Goal: Task Accomplishment & Management: Complete application form

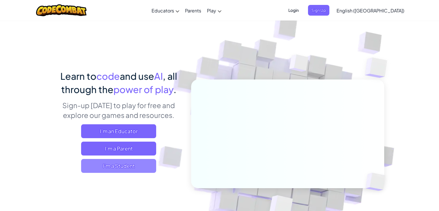
click at [132, 168] on span "I'm a Student" at bounding box center [118, 166] width 75 height 14
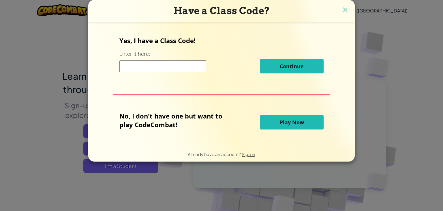
click at [171, 63] on input at bounding box center [163, 66] width 87 height 12
type input "[PERSON_NAME]"
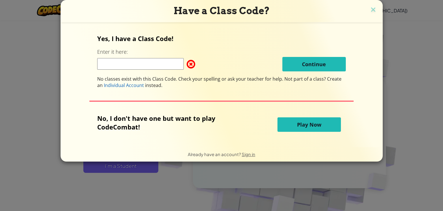
click at [297, 127] on span "Play Now" at bounding box center [309, 124] width 24 height 7
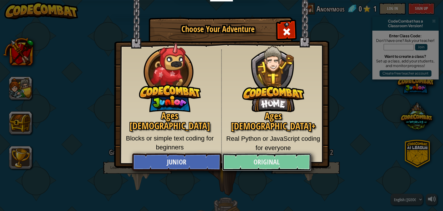
click at [241, 165] on link "Original" at bounding box center [266, 161] width 89 height 17
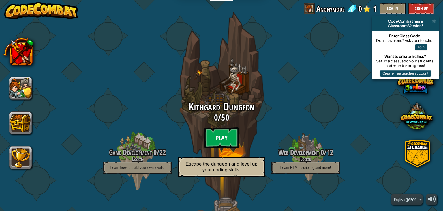
click at [219, 139] on btn "Play" at bounding box center [221, 137] width 35 height 21
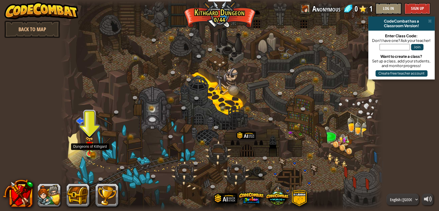
click at [90, 148] on img at bounding box center [89, 145] width 5 height 5
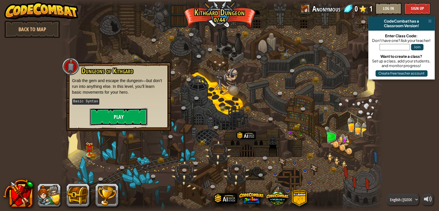
click at [108, 118] on button "Play" at bounding box center [119, 116] width 58 height 17
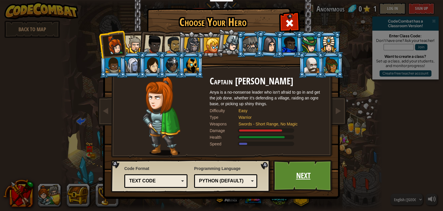
click at [317, 172] on link "Next" at bounding box center [303, 176] width 60 height 32
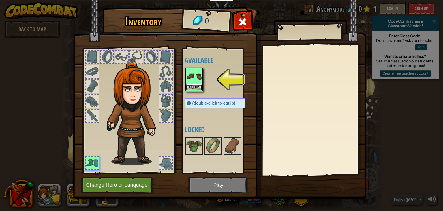
click at [196, 88] on button "Equip" at bounding box center [194, 87] width 16 height 6
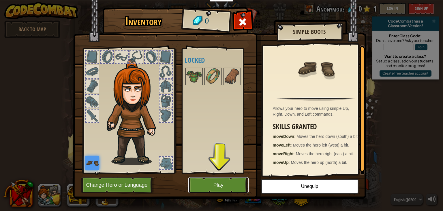
click at [233, 181] on button "Play" at bounding box center [219, 185] width 60 height 16
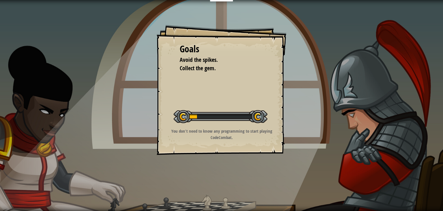
click at [246, 136] on p "You don't need to know any programming to start playing CodeCombat." at bounding box center [222, 134] width 116 height 12
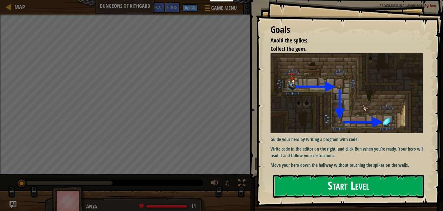
click at [318, 177] on button "Start Level" at bounding box center [348, 186] width 151 height 23
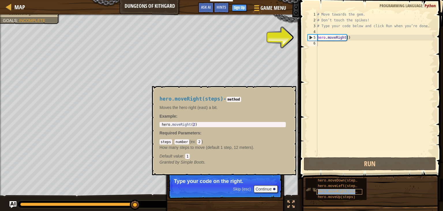
click at [336, 189] on span "hero.moveRight(steps)" at bounding box center [340, 191] width 44 height 4
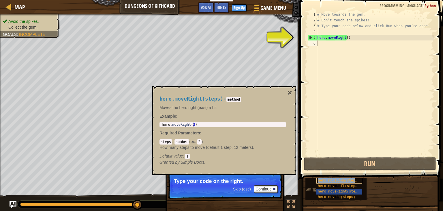
click at [330, 183] on div "hero.moveDown(steps)" at bounding box center [340, 180] width 46 height 5
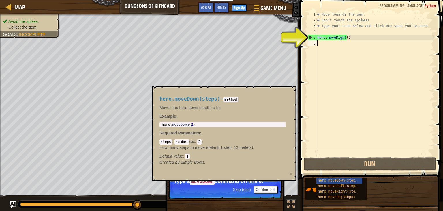
type textarea "hero.moveDown(2)"
click at [167, 124] on div "hero . moveDown ( 2 )" at bounding box center [223, 128] width 124 height 12
click at [351, 34] on div "# Move towards the gem. # Don’t touch the spikes! # Type your code below and cl…" at bounding box center [375, 90] width 118 height 156
click at [353, 37] on div "# Move towards the gem. # Don’t touch the spikes! # Type your code below and cl…" at bounding box center [375, 90] width 118 height 156
type textarea "hero.moveRight()"
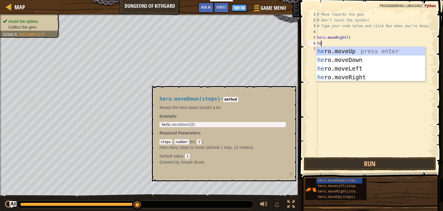
type textarea "her"
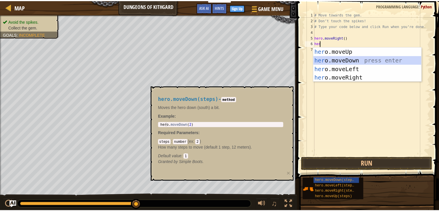
scroll to position [3, 0]
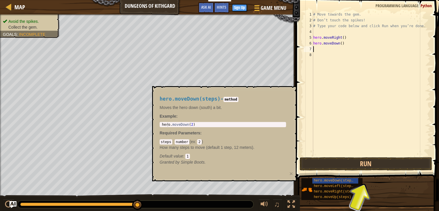
click at [344, 43] on div "# Move towards the gem. # Don’t touch the spikes! # Type your code below and cl…" at bounding box center [371, 90] width 118 height 156
type textarea "hero.moveDown()"
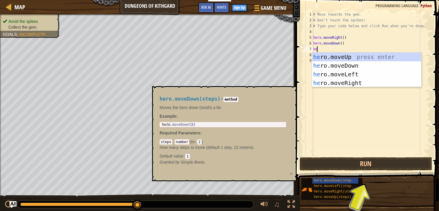
type textarea "her"
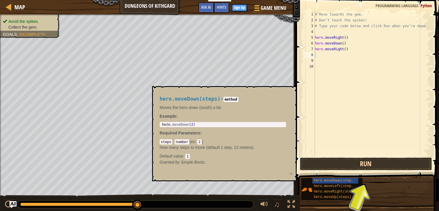
click at [363, 162] on button "Run" at bounding box center [366, 163] width 133 height 13
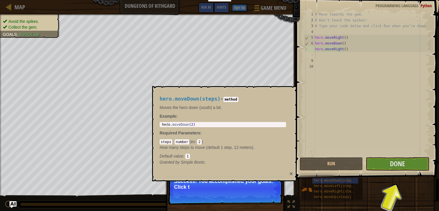
click at [292, 175] on button "×" at bounding box center [291, 173] width 3 height 6
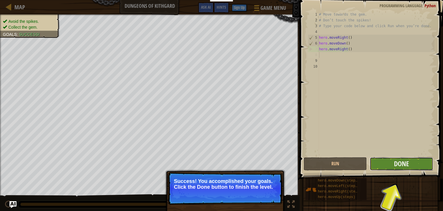
click at [387, 168] on button "Done" at bounding box center [401, 163] width 63 height 13
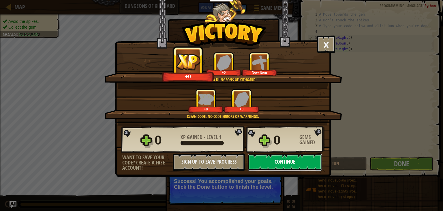
click at [281, 162] on button "Continue" at bounding box center [285, 161] width 74 height 17
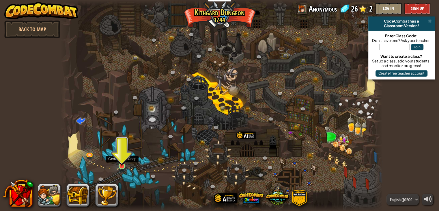
click at [120, 163] on img at bounding box center [122, 157] width 8 height 18
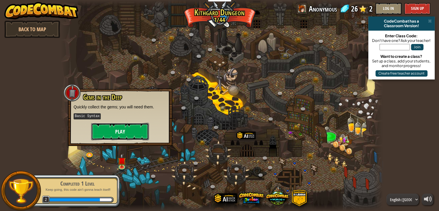
click at [124, 131] on button "Play" at bounding box center [120, 131] width 58 height 17
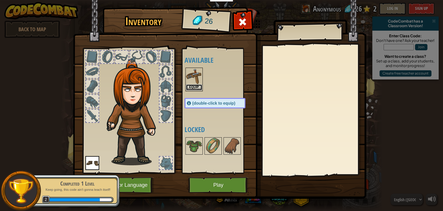
click at [194, 87] on button "Equip" at bounding box center [194, 87] width 16 height 6
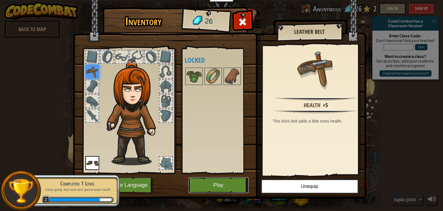
click at [219, 188] on button "Play" at bounding box center [219, 185] width 60 height 16
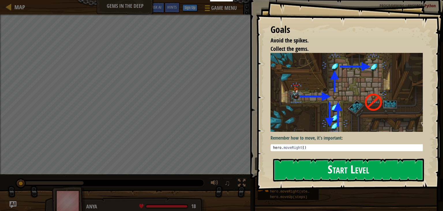
click at [341, 168] on button "Start Level" at bounding box center [348, 169] width 151 height 23
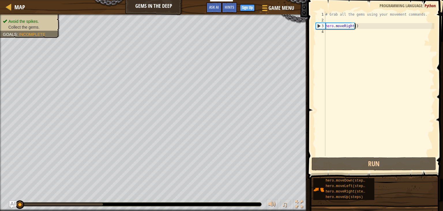
click at [374, 26] on div "# Grab all the gems using your movement commands. hero . moveRight ( )" at bounding box center [380, 90] width 110 height 156
type textarea "hero.moveRight()"
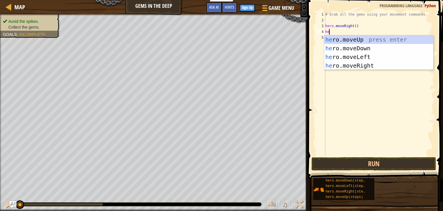
type textarea "her"
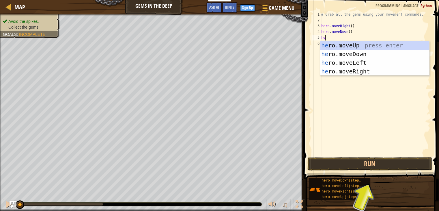
scroll to position [3, 0]
type textarea "hero.m"
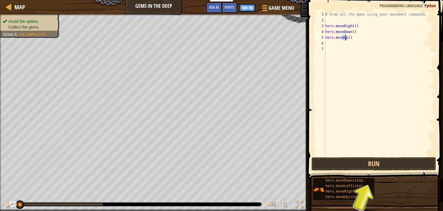
click at [342, 36] on div "# Grab all the gems using your movement commands. hero . moveRight ( ) hero . m…" at bounding box center [380, 90] width 110 height 156
type textarea "hero.moveUp(2)"
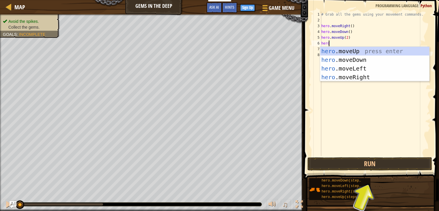
type textarea "hero."
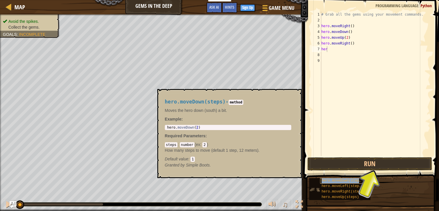
click at [338, 180] on span "hero.moveDown(steps)" at bounding box center [343, 180] width 42 height 4
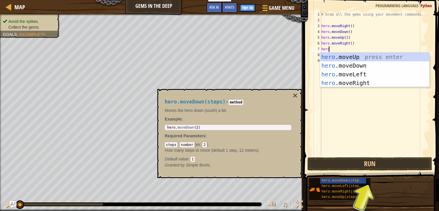
type textarea "hero."
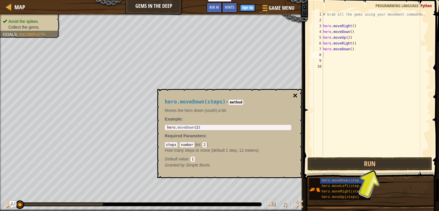
click at [294, 96] on button "×" at bounding box center [295, 96] width 5 height 8
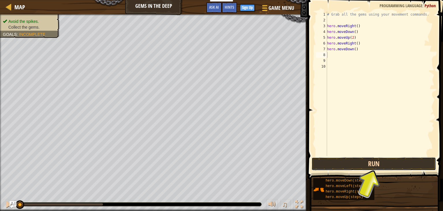
click at [367, 163] on button "Run" at bounding box center [374, 163] width 125 height 13
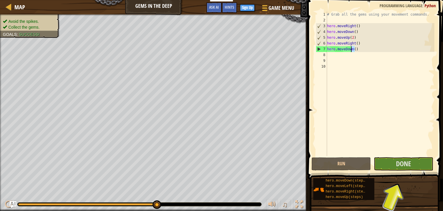
click at [351, 49] on div "# Grab all the gems using your movement commands. hero . moveRight ( ) hero . m…" at bounding box center [380, 90] width 109 height 156
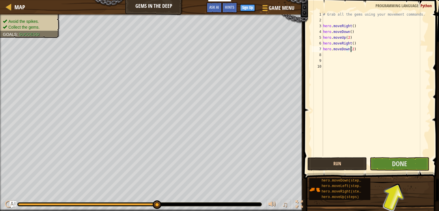
type textarea "hero.moveDown(2)"
click at [339, 162] on button "Run" at bounding box center [336, 163] width 59 height 13
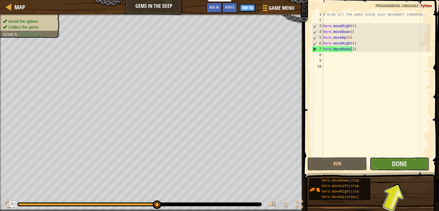
click at [386, 161] on button "Done" at bounding box center [399, 163] width 59 height 13
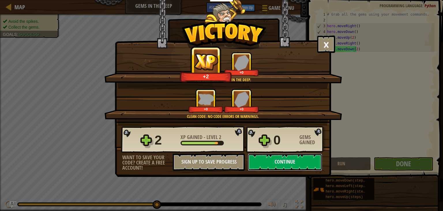
click at [283, 164] on button "Continue" at bounding box center [285, 161] width 74 height 17
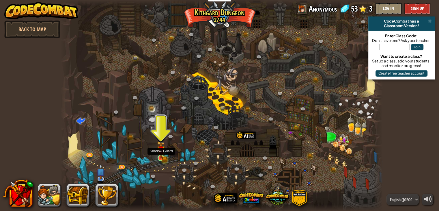
click at [162, 154] on img at bounding box center [161, 150] width 8 height 18
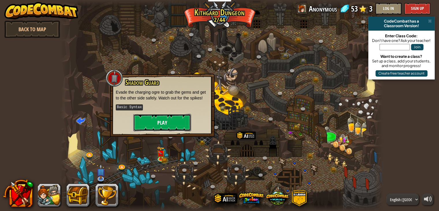
click at [152, 126] on button "Play" at bounding box center [162, 122] width 58 height 17
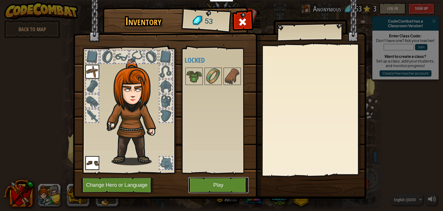
click at [223, 185] on button "Play" at bounding box center [219, 185] width 60 height 16
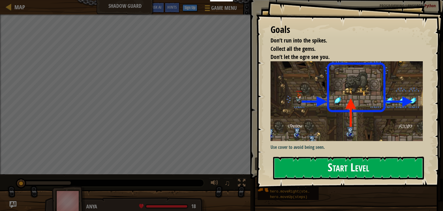
click at [342, 161] on button "Start Level" at bounding box center [348, 167] width 151 height 23
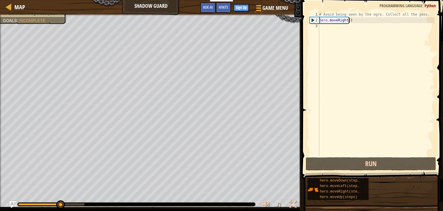
click at [364, 19] on div "# Avoid being seen by the ogre. Collect all the gems. hero . moveRight ( )" at bounding box center [376, 90] width 116 height 156
type textarea "hero.moveRight()"
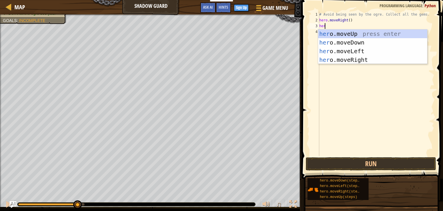
scroll to position [3, 0]
type textarea "hero."
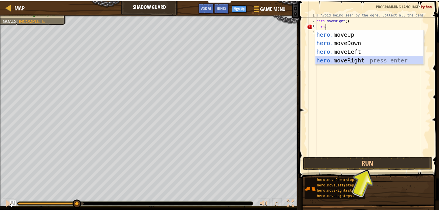
scroll to position [3, 0]
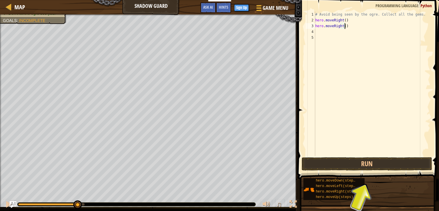
click at [345, 25] on div "# Avoid being seen by the ogre. Collect all the gems. hero . moveRight ( ) hero…" at bounding box center [372, 90] width 116 height 156
type textarea "h"
click at [346, 19] on div "# Avoid being seen by the ogre. Collect all the gems. hero . moveRight ( )" at bounding box center [372, 90] width 116 height 156
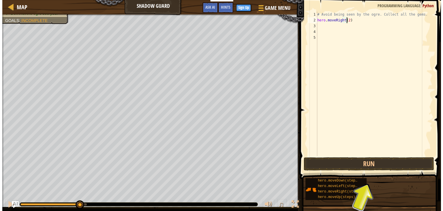
scroll to position [3, 3]
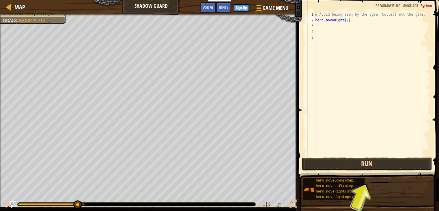
click at [363, 163] on button "Run" at bounding box center [367, 163] width 130 height 13
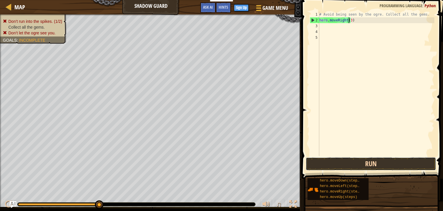
click at [375, 164] on button "Run" at bounding box center [371, 163] width 130 height 13
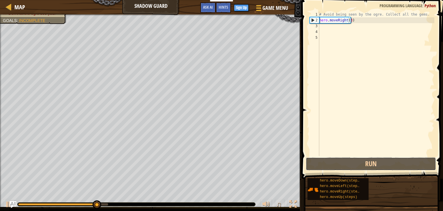
drag, startPoint x: 375, startPoint y: 164, endPoint x: 325, endPoint y: 103, distance: 79.0
click at [325, 103] on div "hero.moveRight(3) 1 2 3 4 5 # Avoid being seen by the ogre. Collect all the gem…" at bounding box center [371, 101] width 143 height 196
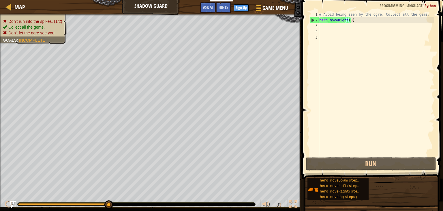
type textarea "hero.moveRight()"
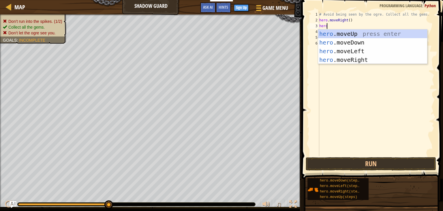
scroll to position [3, 1]
type textarea "hero.m"
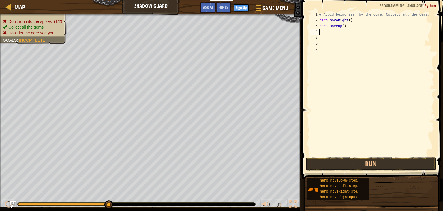
scroll to position [3, 0]
type textarea "h"
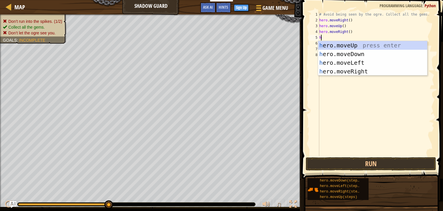
type textarea "he"
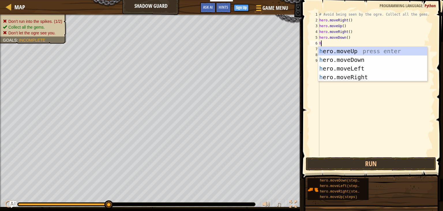
type textarea "he"
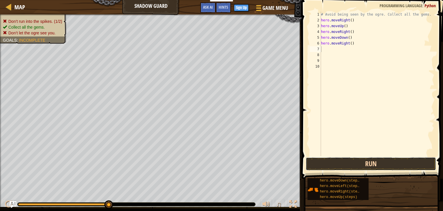
click at [362, 159] on button "Run" at bounding box center [371, 163] width 130 height 13
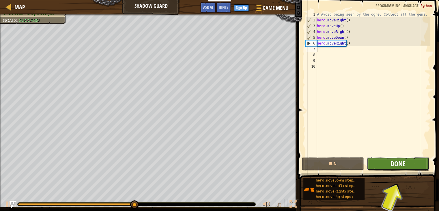
click at [401, 165] on span "Done" at bounding box center [398, 163] width 15 height 9
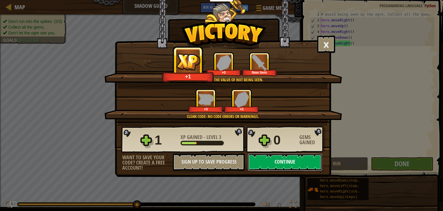
click at [267, 164] on button "Continue" at bounding box center [285, 161] width 74 height 17
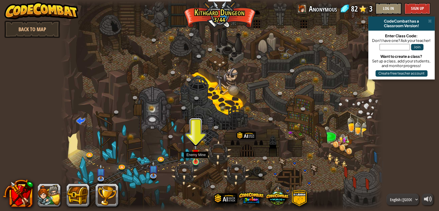
click at [193, 160] on img at bounding box center [196, 153] width 8 height 18
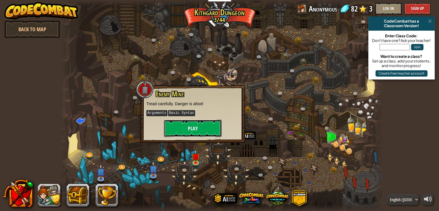
click at [196, 134] on button "Play" at bounding box center [193, 128] width 58 height 17
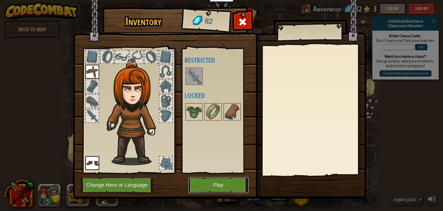
click at [228, 184] on button "Play" at bounding box center [219, 185] width 60 height 16
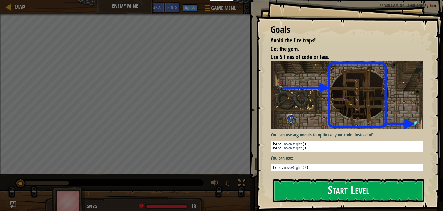
click at [314, 186] on button "Start Level" at bounding box center [348, 190] width 151 height 23
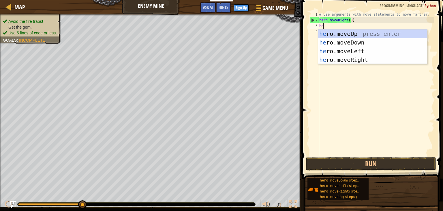
type textarea "her"
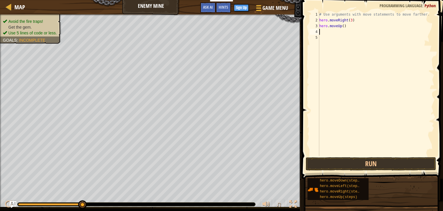
scroll to position [3, 0]
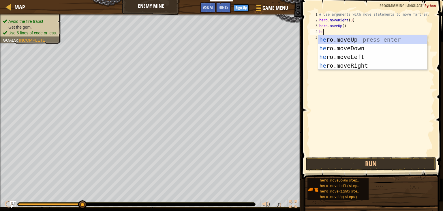
type textarea "her"
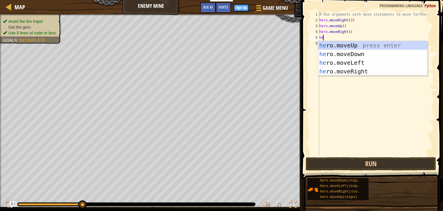
type textarea "hero"
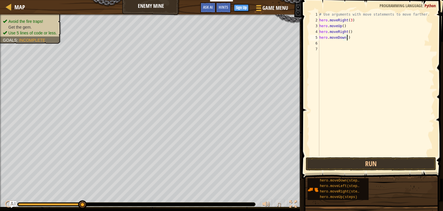
click at [346, 38] on div "# Use arguments with move statements to move farther. hero . moveRight ( 3 ) he…" at bounding box center [376, 90] width 116 height 156
type textarea "hero.moveDown(4)"
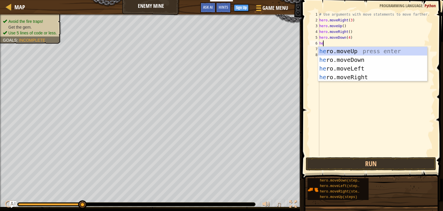
type textarea "her"
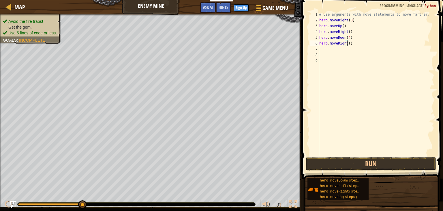
scroll to position [3, 3]
click at [364, 165] on button "Run" at bounding box center [371, 163] width 130 height 13
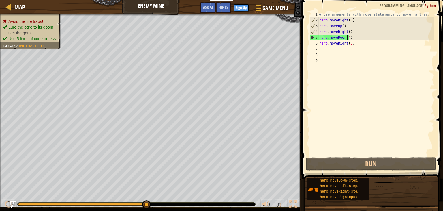
click at [347, 38] on div "# Use arguments with move statements to move farther. hero . moveRight ( 3 ) he…" at bounding box center [376, 90] width 116 height 156
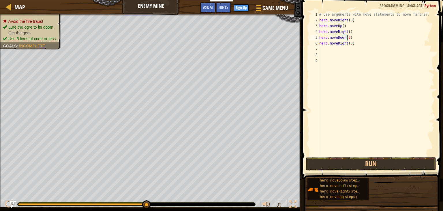
scroll to position [3, 3]
type textarea "hero.moveDown(3)"
click at [361, 161] on button "Run" at bounding box center [371, 163] width 130 height 13
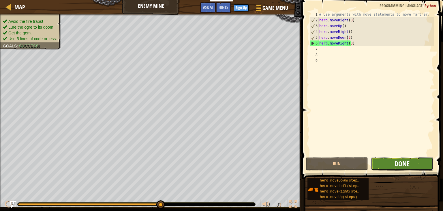
click at [404, 161] on span "Done" at bounding box center [402, 163] width 15 height 9
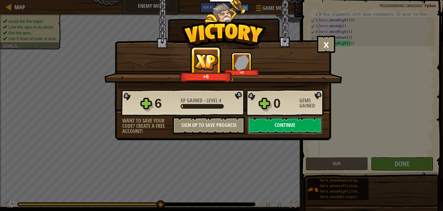
click at [276, 122] on button "Continue" at bounding box center [285, 125] width 74 height 17
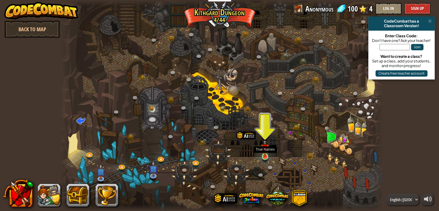
click at [266, 155] on img at bounding box center [265, 148] width 8 height 18
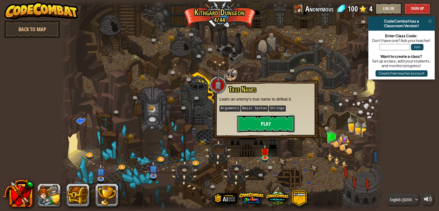
click at [265, 129] on button "Play" at bounding box center [266, 123] width 58 height 17
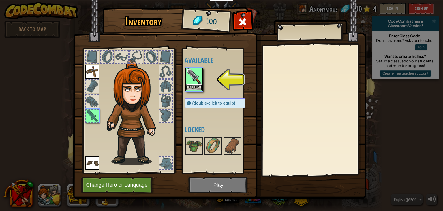
click at [194, 88] on button "Equip" at bounding box center [194, 87] width 16 height 6
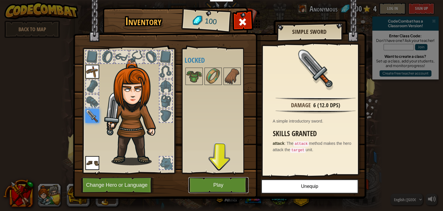
click at [221, 186] on button "Play" at bounding box center [219, 185] width 60 height 16
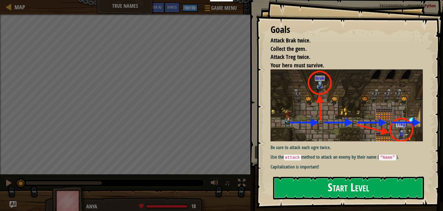
click at [341, 190] on button "Start Level" at bounding box center [348, 187] width 151 height 23
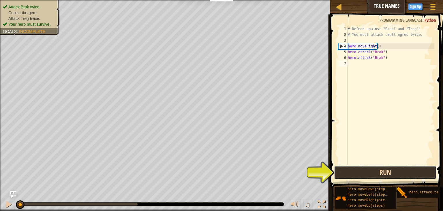
click at [365, 171] on button "Run" at bounding box center [385, 172] width 103 height 13
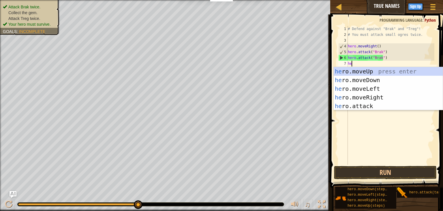
scroll to position [3, 0]
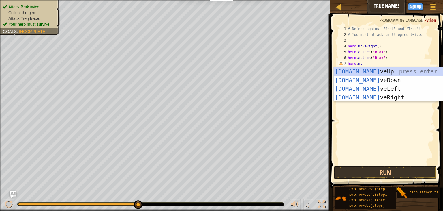
type textarea "hero.mov"
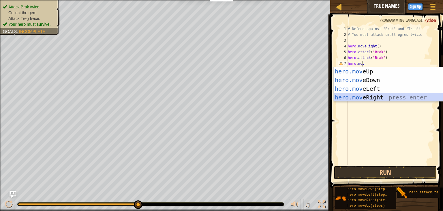
scroll to position [3, 0]
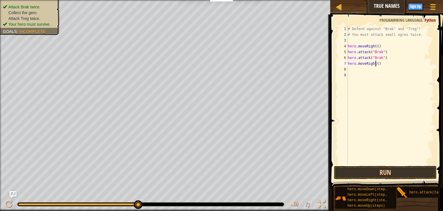
click at [376, 63] on div "# Defend against "Brak" and "Treg"! # You must attack small ogres twice. hero .…" at bounding box center [391, 101] width 88 height 150
type textarea "hero.moveRight(2)"
type textarea "hero.attack("Treg")"
click at [387, 69] on div "# Defend against "Brak" and "Treg"! # You must attack small ogres twice. hero .…" at bounding box center [392, 101] width 86 height 150
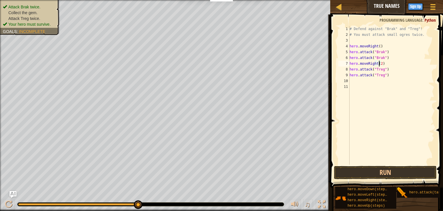
click at [379, 64] on div "# Defend against "Brak" and "Treg"! # You must attack small ogres twice. hero .…" at bounding box center [392, 101] width 86 height 150
type textarea "hero.moveRight()"
click at [379, 175] on button "Run" at bounding box center [385, 172] width 103 height 13
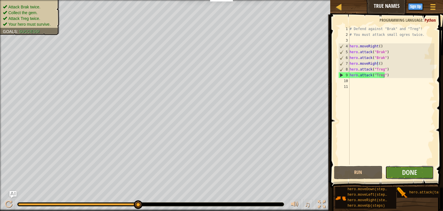
click at [397, 175] on button "Done" at bounding box center [410, 172] width 49 height 13
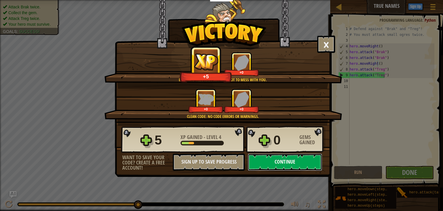
click at [278, 165] on button "Continue" at bounding box center [285, 161] width 74 height 17
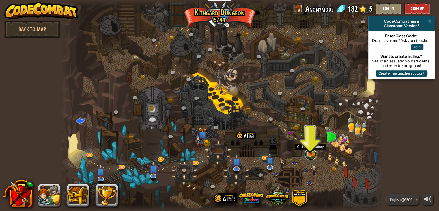
click at [312, 154] on link at bounding box center [311, 154] width 12 height 12
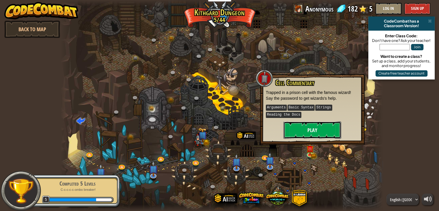
click at [314, 123] on button "Play" at bounding box center [313, 129] width 58 height 17
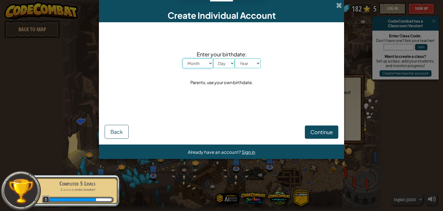
click at [208, 61] on select "Month January February March April May June July August September October Novem…" at bounding box center [198, 63] width 31 height 10
select select "5"
click at [183, 58] on select "Month January February March April May June July August September October Novem…" at bounding box center [198, 63] width 31 height 10
click at [225, 61] on select "Day 1 2 3 4 5 6 7 8 9 10 11 12 13 14 15 16 17 18 19 20 21 22 23 24 25 26 27 28 …" at bounding box center [224, 63] width 22 height 10
select select "16"
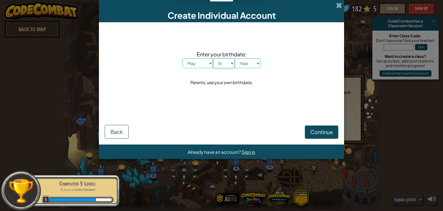
click at [213, 58] on select "Day 1 2 3 4 5 6 7 8 9 10 11 12 13 14 15 16 17 18 19 20 21 22 23 24 25 26 27 28 …" at bounding box center [224, 63] width 22 height 10
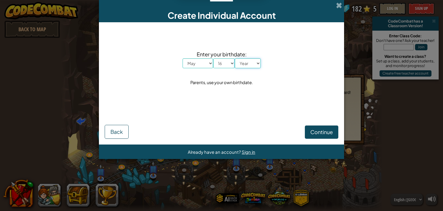
click at [253, 64] on select "Year [DATE] 2024 2023 2022 2021 2020 2019 2018 2017 2016 2015 2014 2013 2012 20…" at bounding box center [248, 63] width 26 height 10
select select "1997"
click at [235, 58] on select "Year [DATE] 2024 2023 2022 2021 2020 2019 2018 2017 2016 2015 2014 2013 2012 20…" at bounding box center [248, 63] width 26 height 10
click at [315, 135] on span "Continue" at bounding box center [322, 131] width 23 height 7
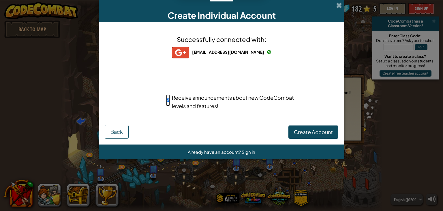
click at [168, 100] on input "Receive announcements about new CodeCombat levels and features!" at bounding box center [168, 100] width 4 height 12
checkbox input "false"
click at [315, 132] on span "Create Account" at bounding box center [313, 131] width 39 height 7
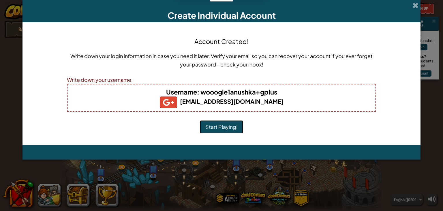
click at [216, 126] on button "Start Playing!" at bounding box center [221, 126] width 43 height 13
